Goal: Task Accomplishment & Management: Manage account settings

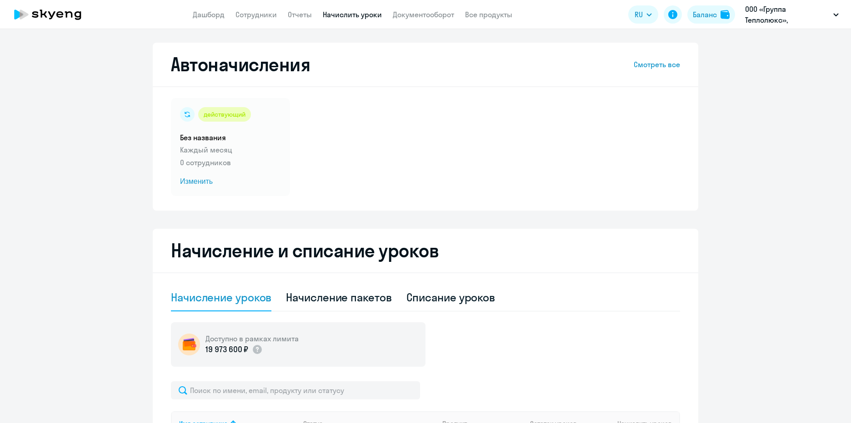
select select "10"
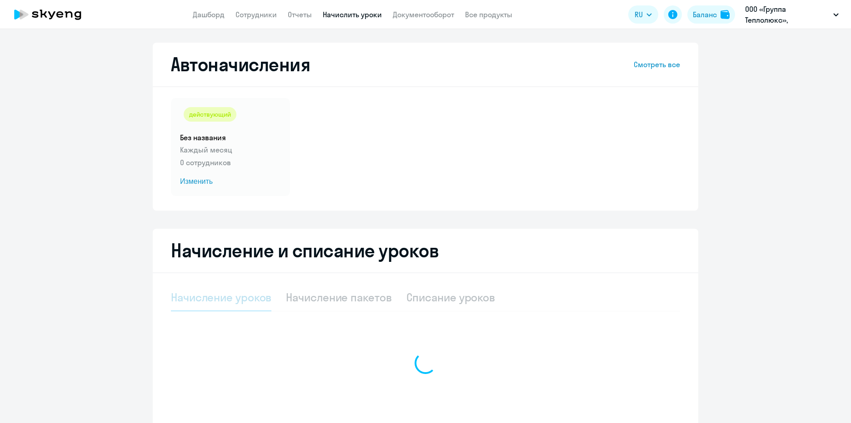
select select "10"
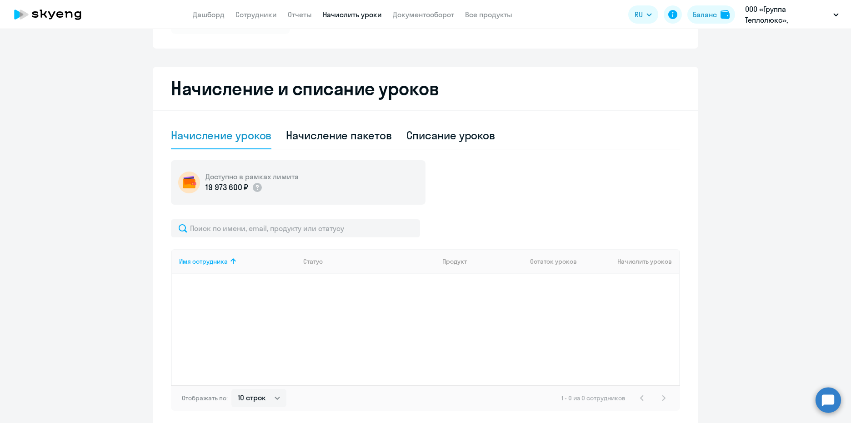
scroll to position [201, 0]
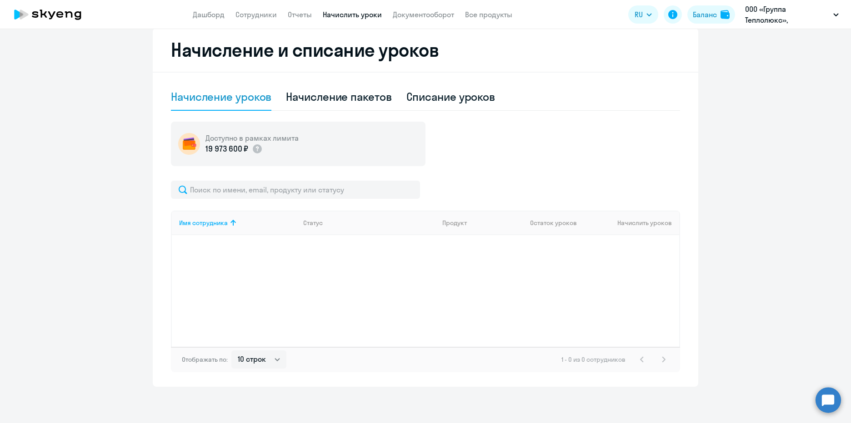
click at [358, 19] on link "Начислить уроки" at bounding box center [352, 14] width 59 height 9
click at [219, 101] on div "Начисление уроков" at bounding box center [221, 97] width 100 height 15
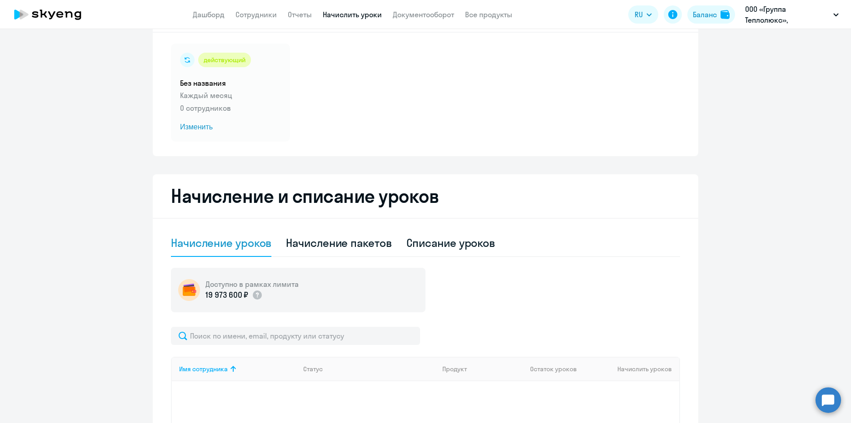
scroll to position [51, 0]
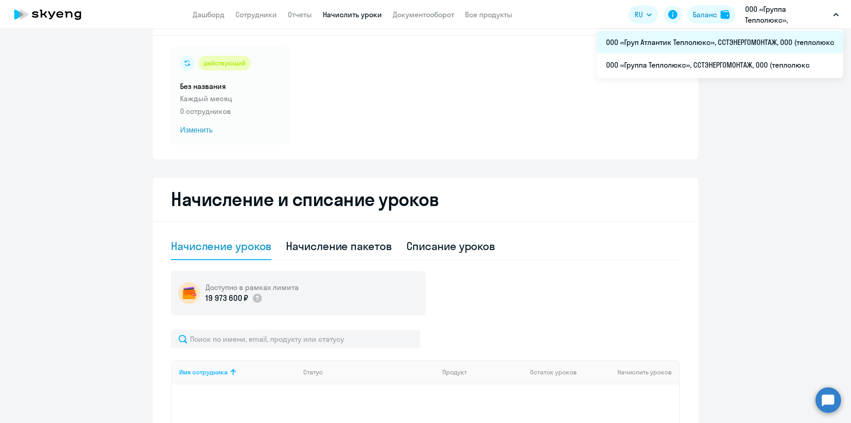
click at [788, 40] on li "ООО «Груп Атлантик Теплолюкс», ССТЭНЕРГОМОНТАЖ, ООО (теплолюкс" at bounding box center [720, 42] width 246 height 23
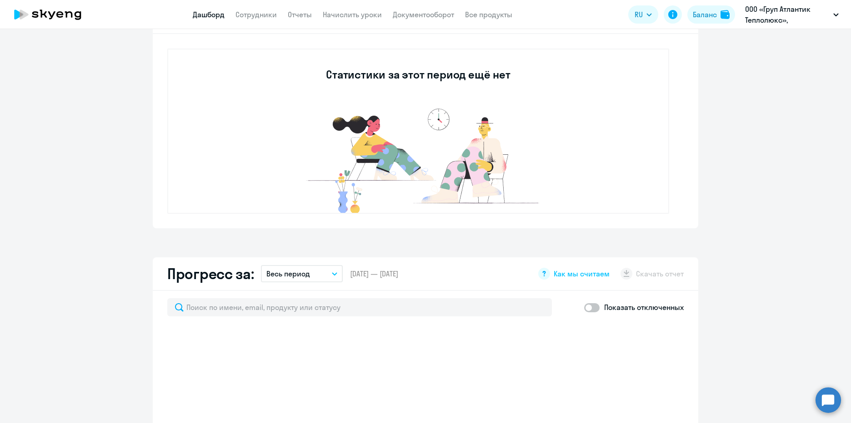
scroll to position [336, 0]
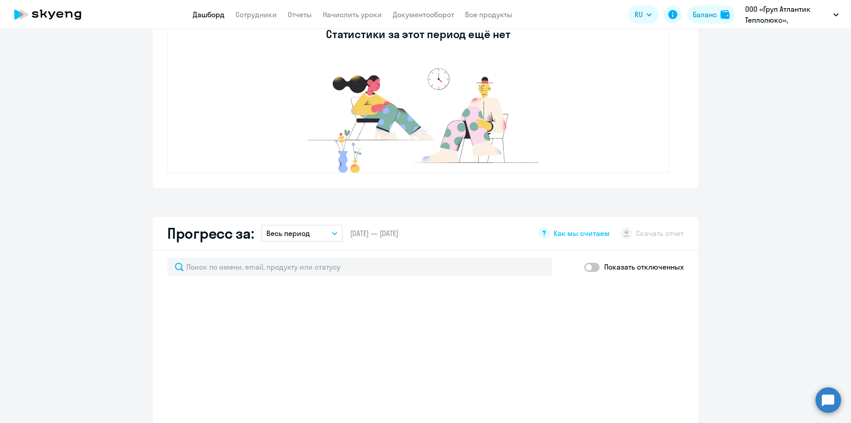
select select "30"
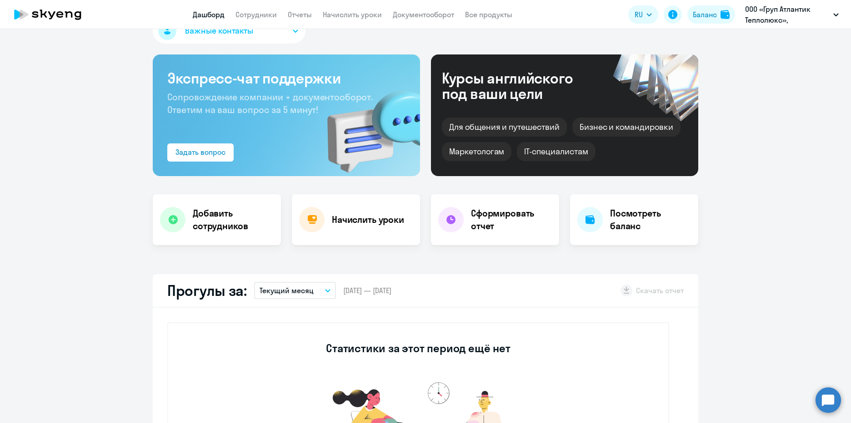
scroll to position [3, 0]
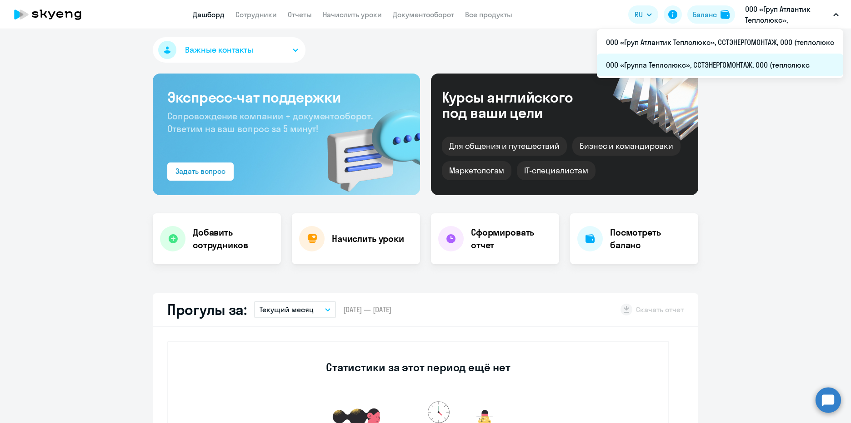
click at [727, 61] on li "ООО «Группа Теплолюкс», ССТЭНЕРГОМОНТАЖ, ООО (теплолюкс" at bounding box center [720, 65] width 246 height 23
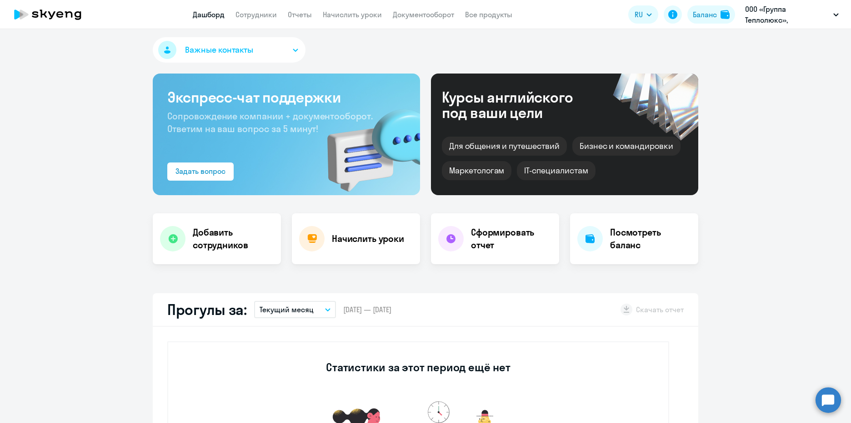
select select "30"
